Goal: Task Accomplishment & Management: Manage account settings

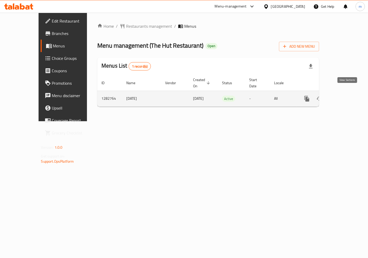
click at [350, 92] on link "enhanced table" at bounding box center [344, 98] width 12 height 12
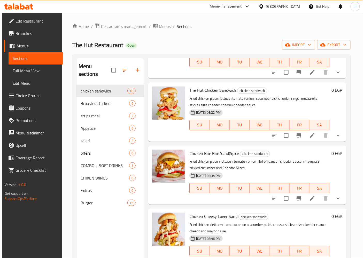
scroll to position [365, 0]
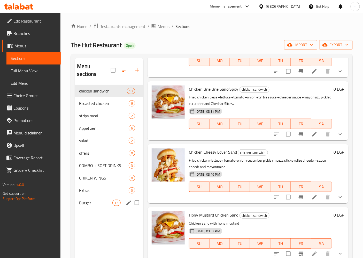
click at [88, 199] on span "Burger" at bounding box center [95, 202] width 33 height 6
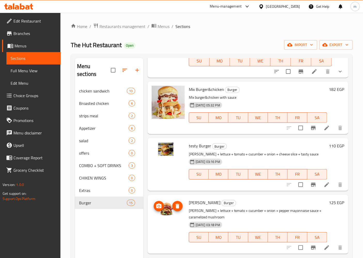
scroll to position [363, 0]
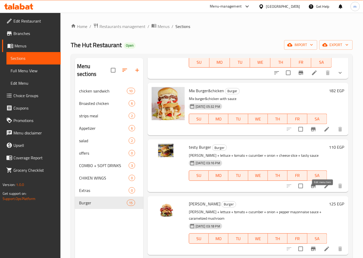
click at [325, 188] on icon at bounding box center [327, 185] width 5 height 5
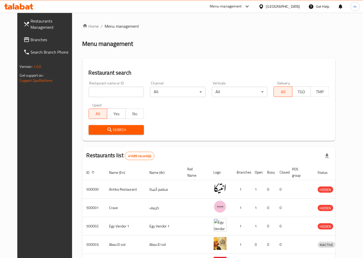
click at [34, 39] on span "Branches" at bounding box center [52, 39] width 43 height 6
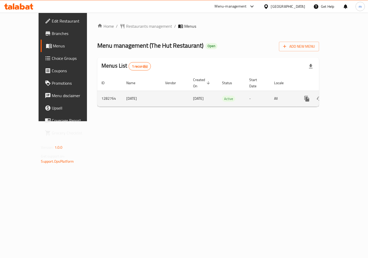
click at [346, 95] on icon "enhanced table" at bounding box center [344, 98] width 6 height 6
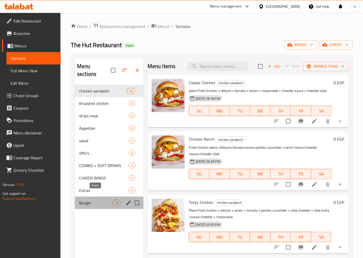
drag, startPoint x: 95, startPoint y: 192, endPoint x: 100, endPoint y: 188, distance: 6.6
click at [95, 199] on span "Burger" at bounding box center [95, 202] width 33 height 6
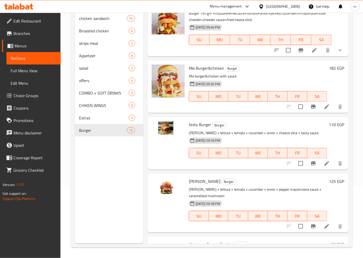
scroll to position [306, 0]
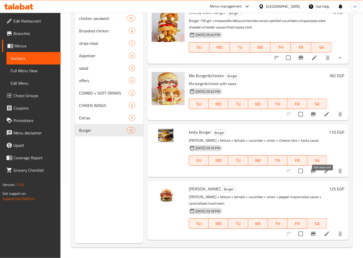
click at [324, 174] on icon at bounding box center [327, 171] width 6 height 6
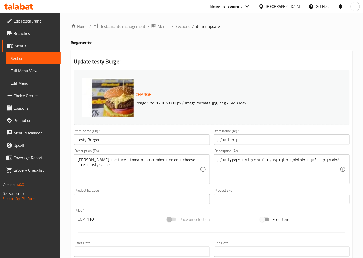
click at [335, 27] on ol "Home / Restaurants management / Menus / Sections / item / update" at bounding box center [212, 26] width 282 height 7
click at [133, 84] on img at bounding box center [133, 129] width 103 height 103
click at [129, 87] on img at bounding box center [133, 129] width 103 height 103
click at [123, 89] on img at bounding box center [133, 129] width 103 height 103
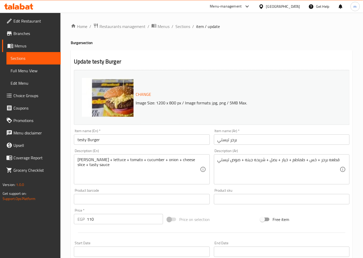
click at [123, 89] on img at bounding box center [133, 129] width 103 height 103
click at [112, 96] on img at bounding box center [133, 129] width 103 height 103
drag, startPoint x: 113, startPoint y: 96, endPoint x: 173, endPoint y: 84, distance: 62.0
click at [173, 84] on div "Change Image Size: 1200 x 800 px / Image formats: jpg, png / 5MB Max." at bounding box center [212, 97] width 276 height 55
